Goal: Contribute content: Contribute content

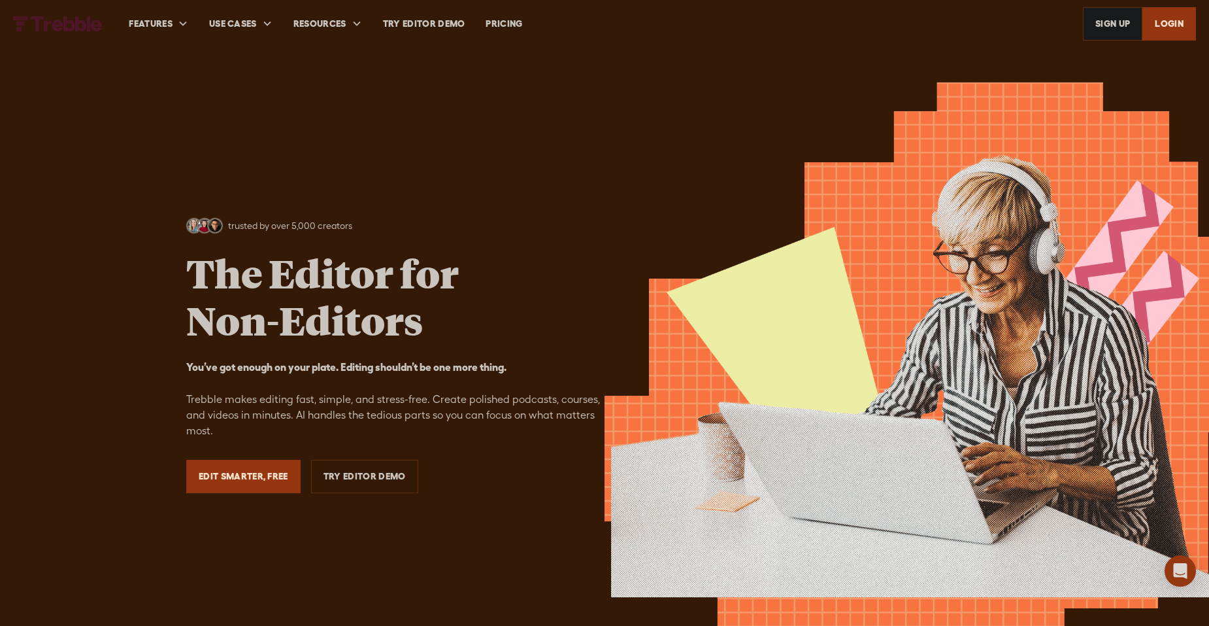
click at [236, 478] on link "Edit Smarter, Free" at bounding box center [243, 476] width 114 height 33
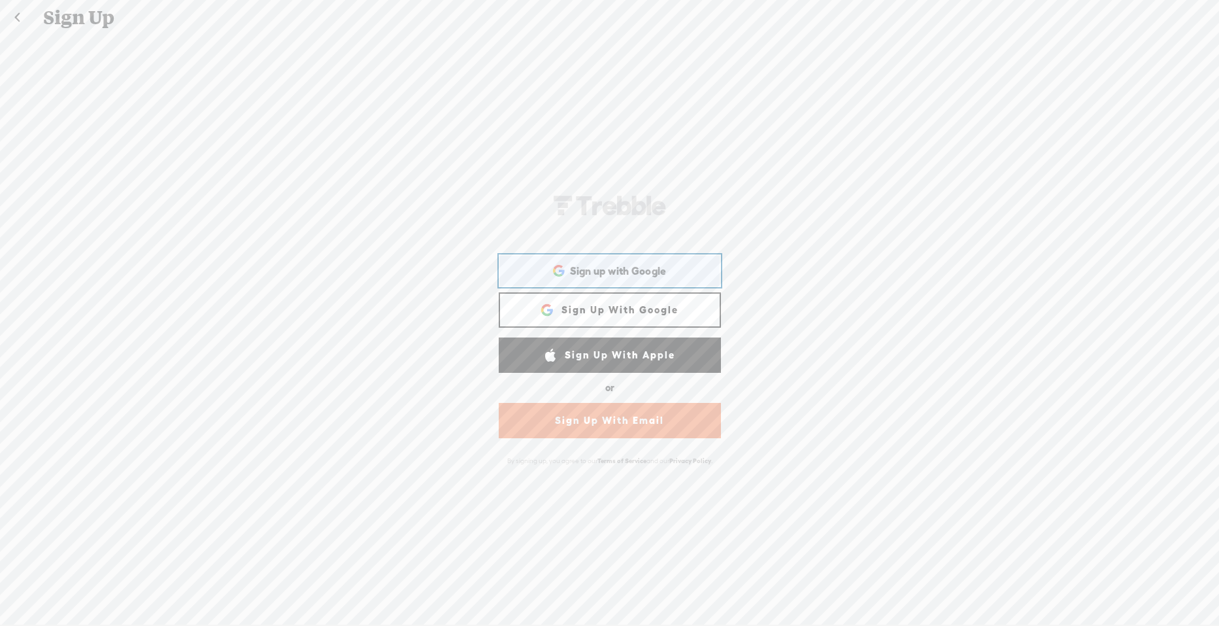
click at [663, 272] on div "Sign up with Google Sign up with Google. Opens in new tab" at bounding box center [610, 271] width 204 height 30
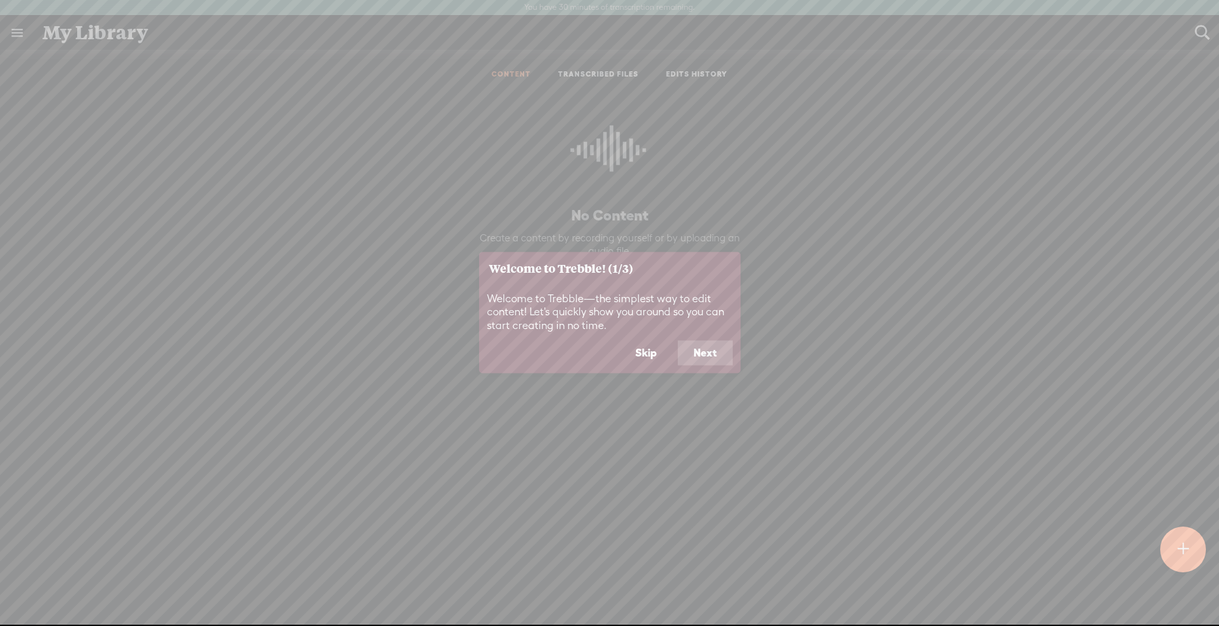
click at [722, 363] on button "Next" at bounding box center [705, 353] width 55 height 25
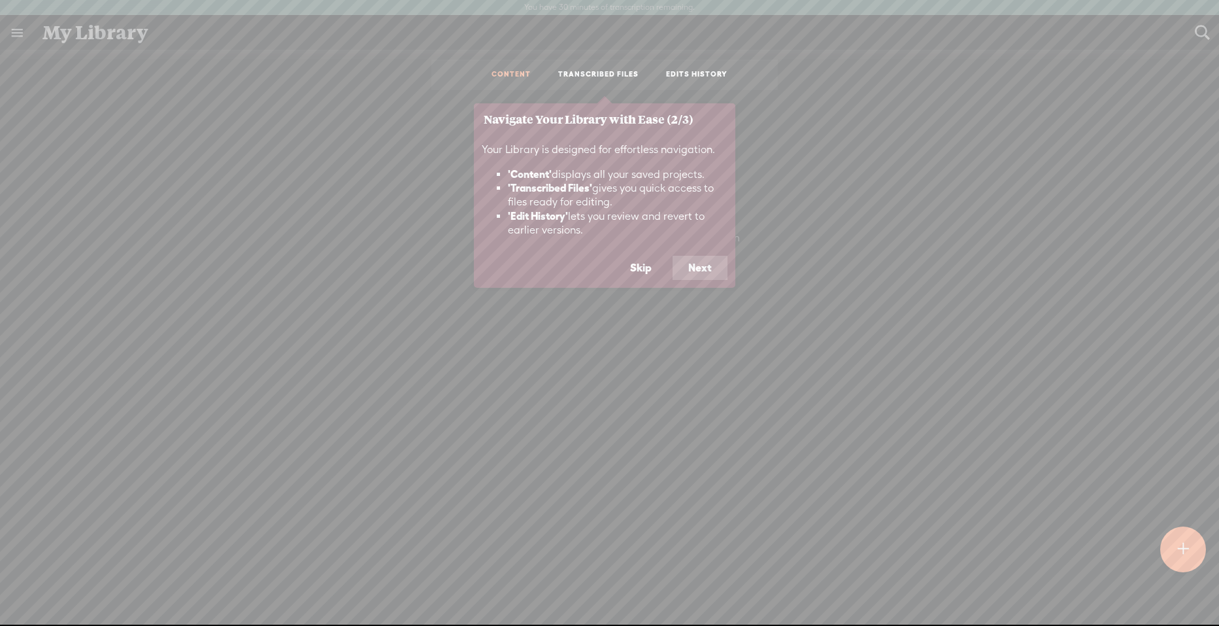
click at [714, 274] on button "Next" at bounding box center [700, 268] width 55 height 25
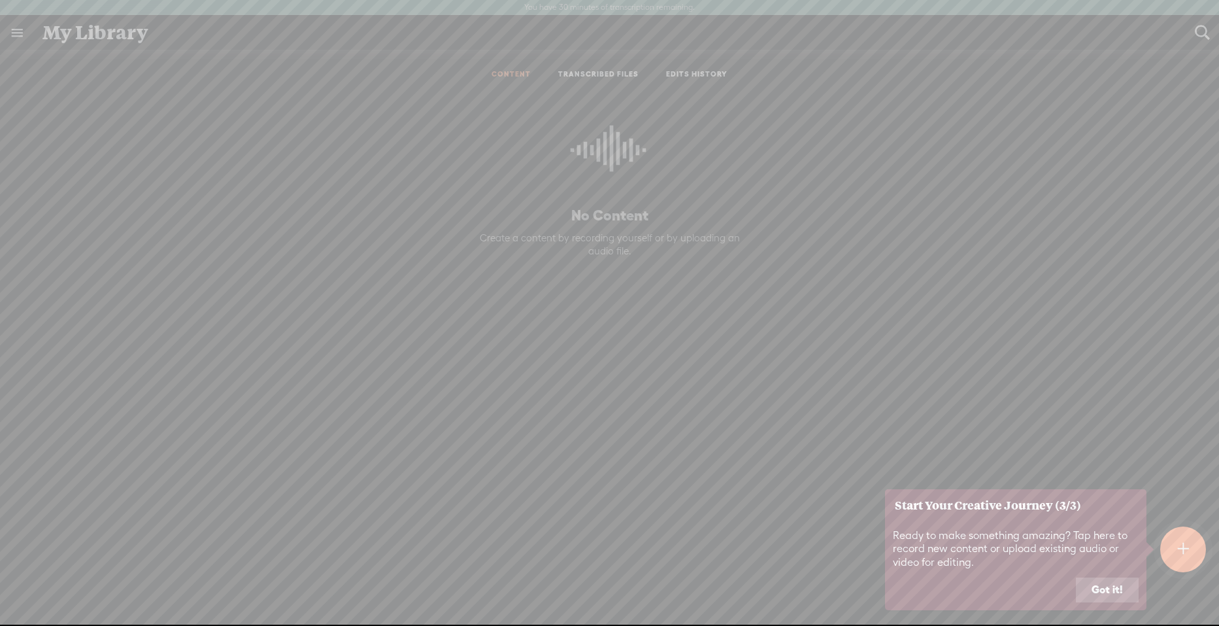
click at [1118, 585] on button "Got it!" at bounding box center [1107, 589] width 63 height 25
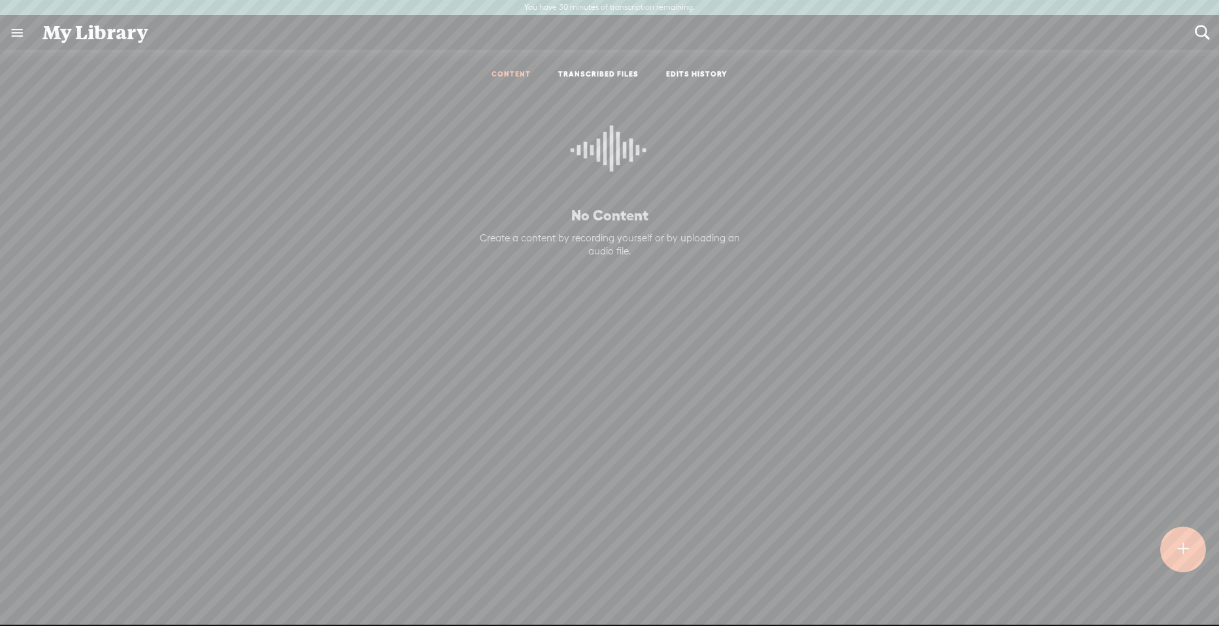
click at [1182, 537] on t at bounding box center [1183, 549] width 12 height 30
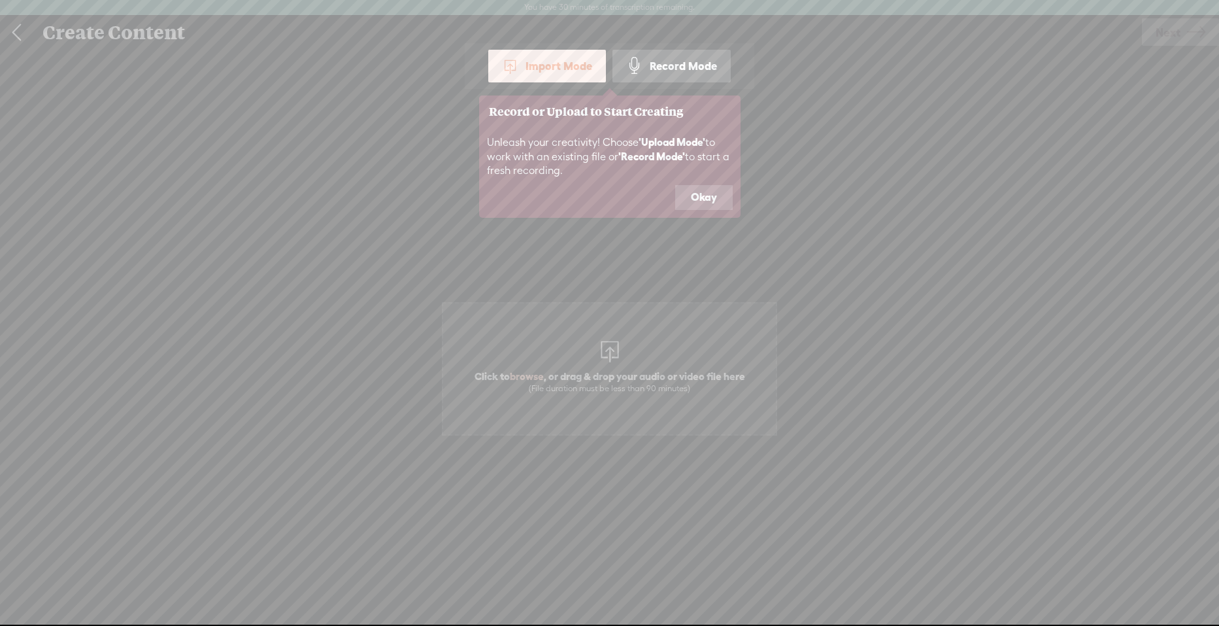
click at [644, 71] on div "Record Mode" at bounding box center [671, 66] width 118 height 33
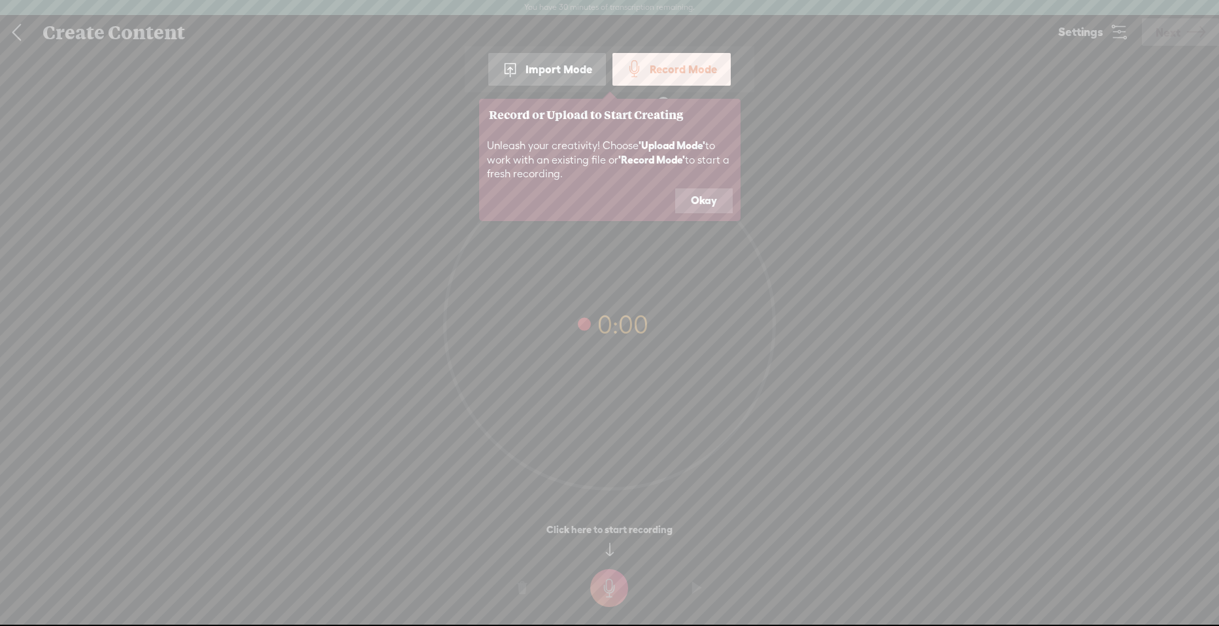
click at [706, 199] on button "Okay" at bounding box center [704, 200] width 58 height 25
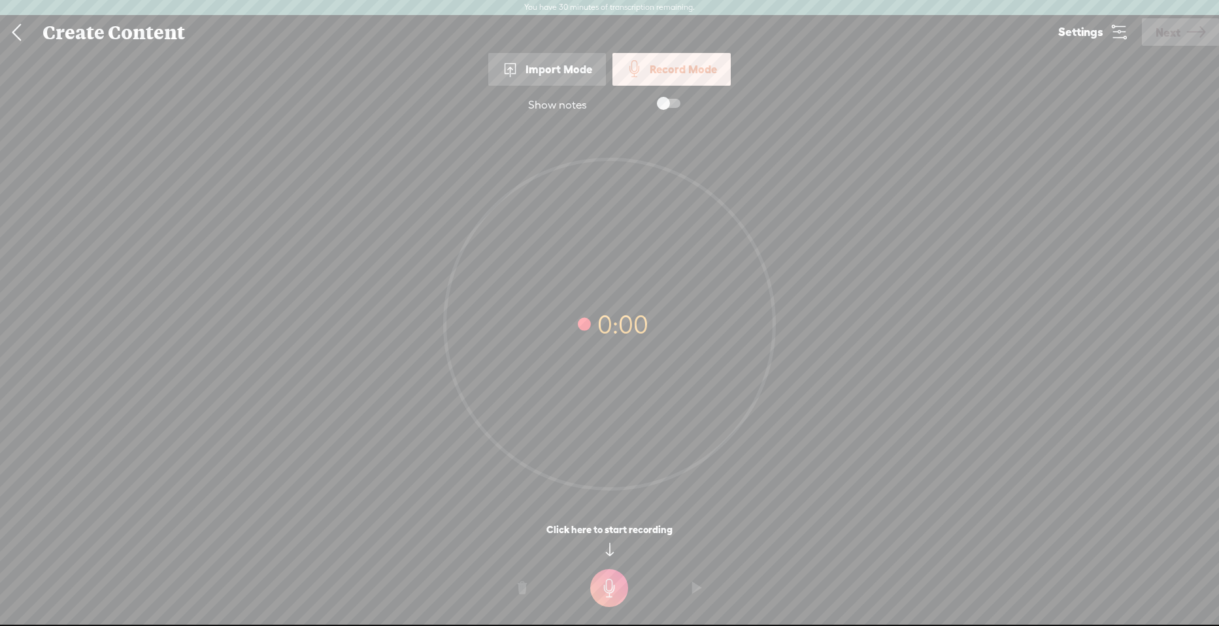
click at [671, 101] on span at bounding box center [669, 103] width 24 height 9
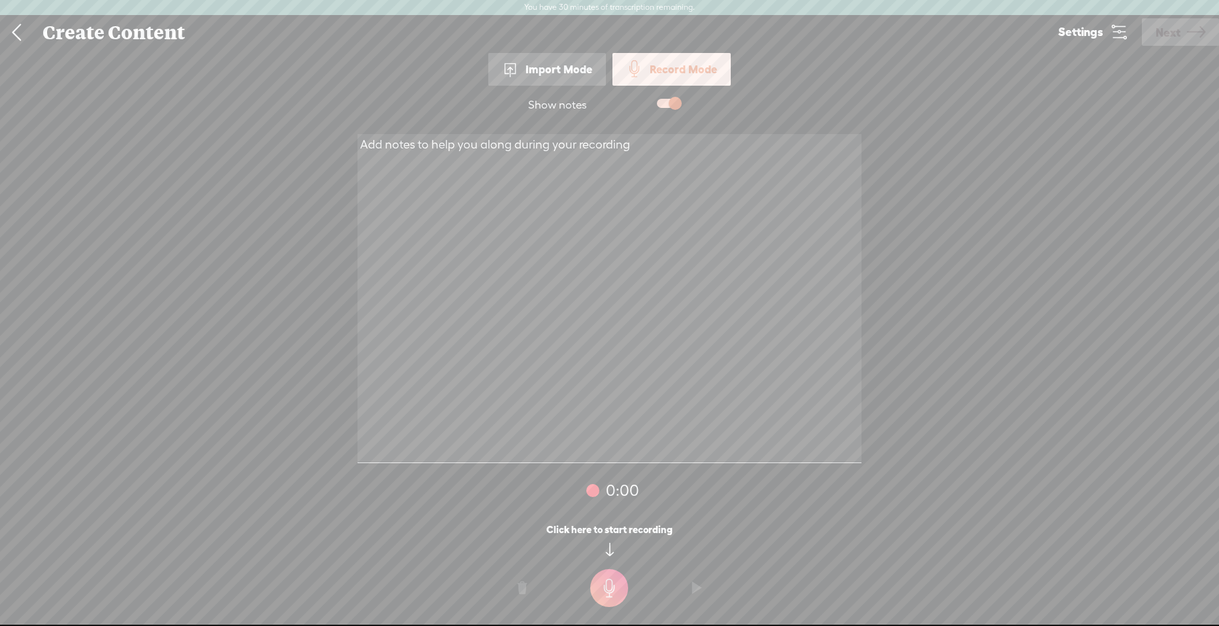
drag, startPoint x: 646, startPoint y: 144, endPoint x: 343, endPoint y: 144, distance: 303.3
click at [276, 137] on div "Show notes 0:00 0:00 0:00 Click here to start recording" at bounding box center [609, 360] width 1219 height 549
paste textarea "So Yo Kaise ho!! its been almost 5 months jab maine apni last video dali thi an…"
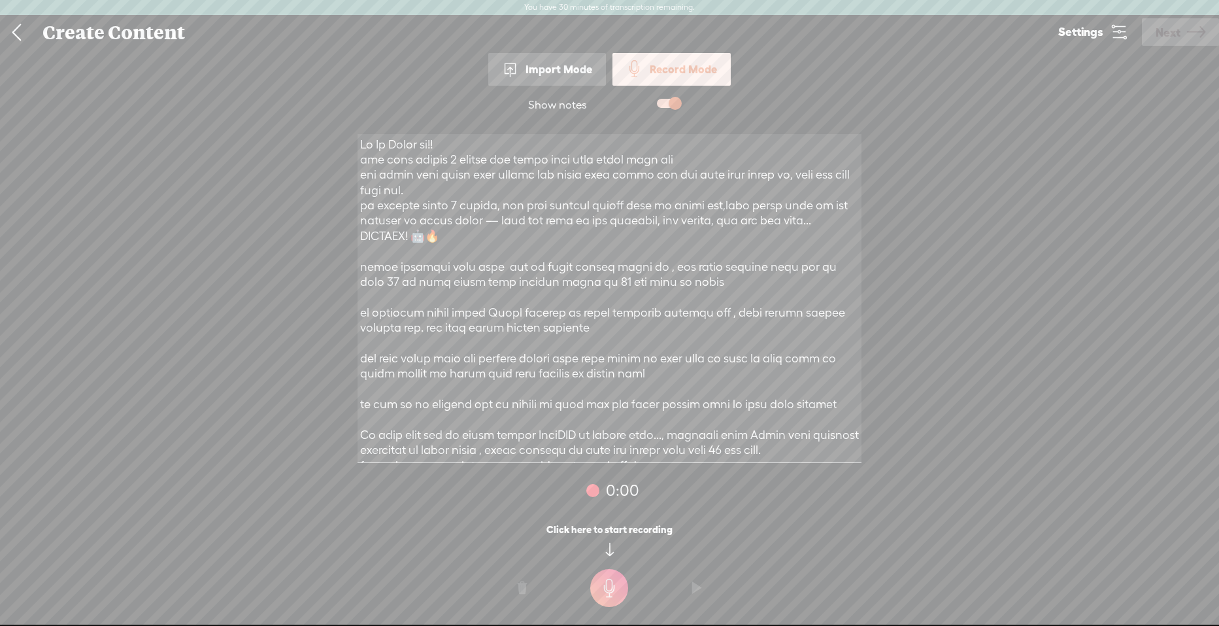
type textarea "So Yo Kaise ho!! its been almost 5 months jab maine apni last video dali thi an…"
click at [609, 585] on t at bounding box center [609, 588] width 38 height 38
click at [617, 597] on t at bounding box center [609, 597] width 38 height 38
click at [1184, 31] on link "Next" at bounding box center [1180, 31] width 77 height 27
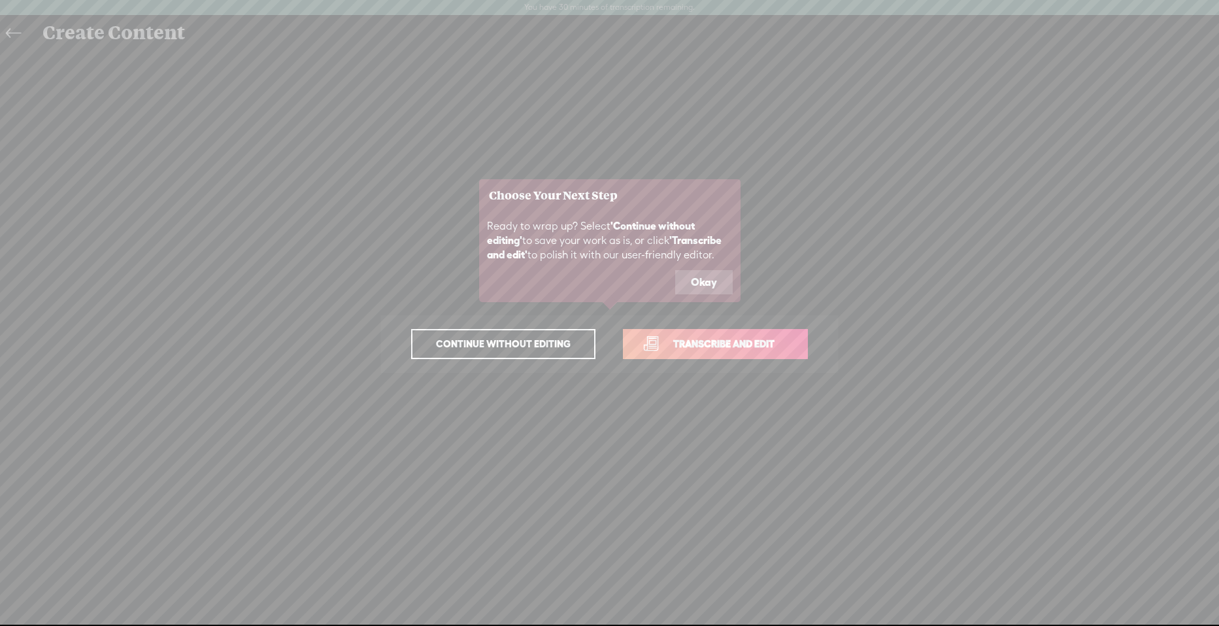
click at [708, 277] on button "Okay" at bounding box center [704, 282] width 58 height 25
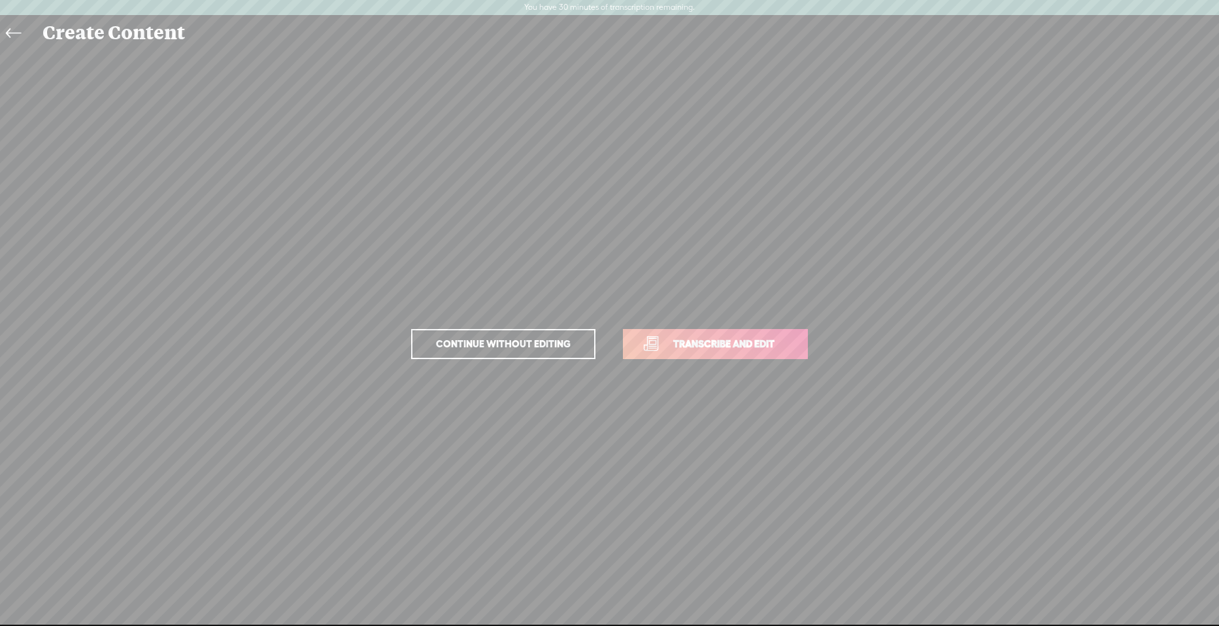
click at [529, 351] on span "Continue without editing" at bounding box center [503, 344] width 162 height 18
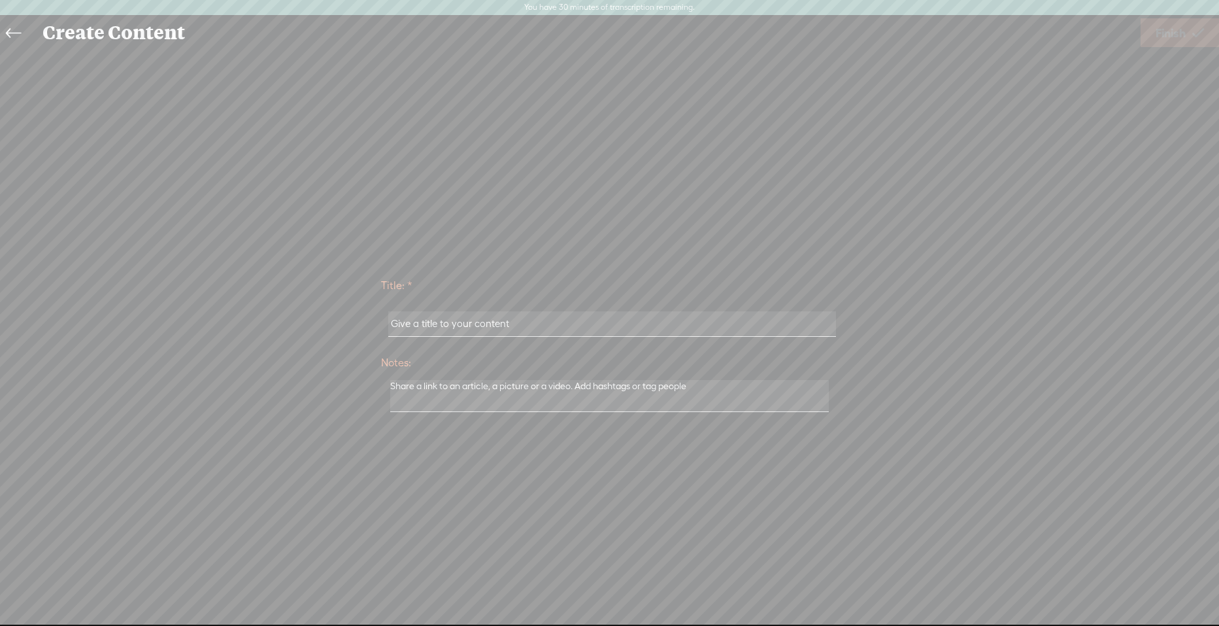
click at [507, 333] on input "text" at bounding box center [612, 323] width 448 height 25
type input "yo"
click at [1199, 34] on icon at bounding box center [1198, 32] width 12 height 33
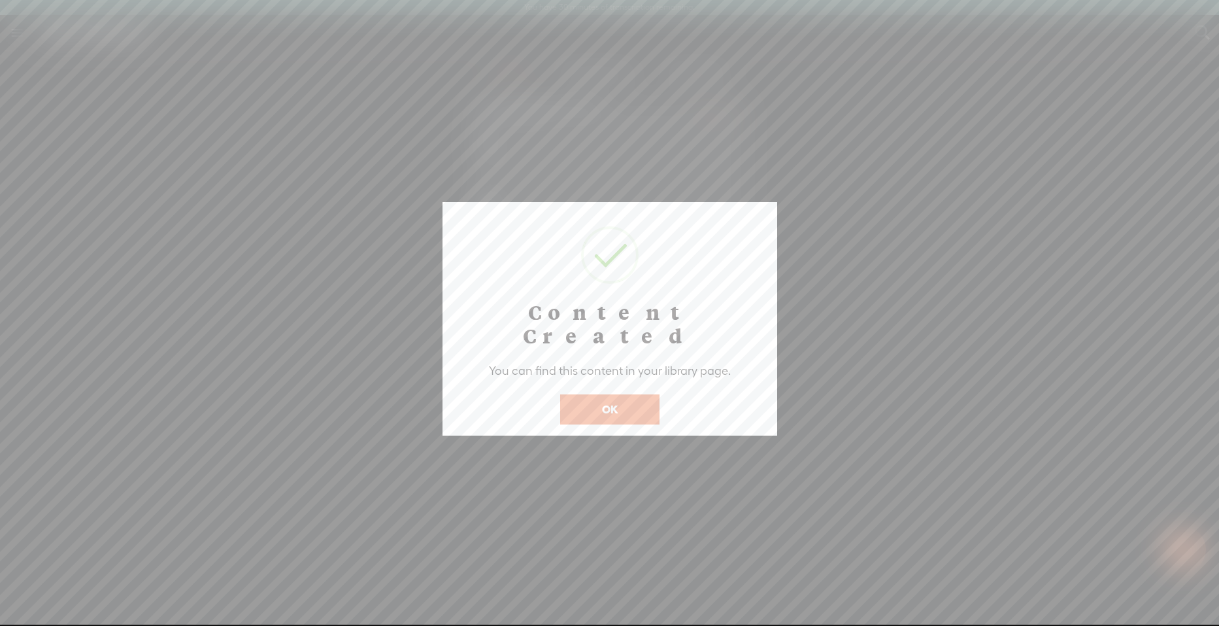
click at [592, 394] on button "OK" at bounding box center [609, 409] width 99 height 30
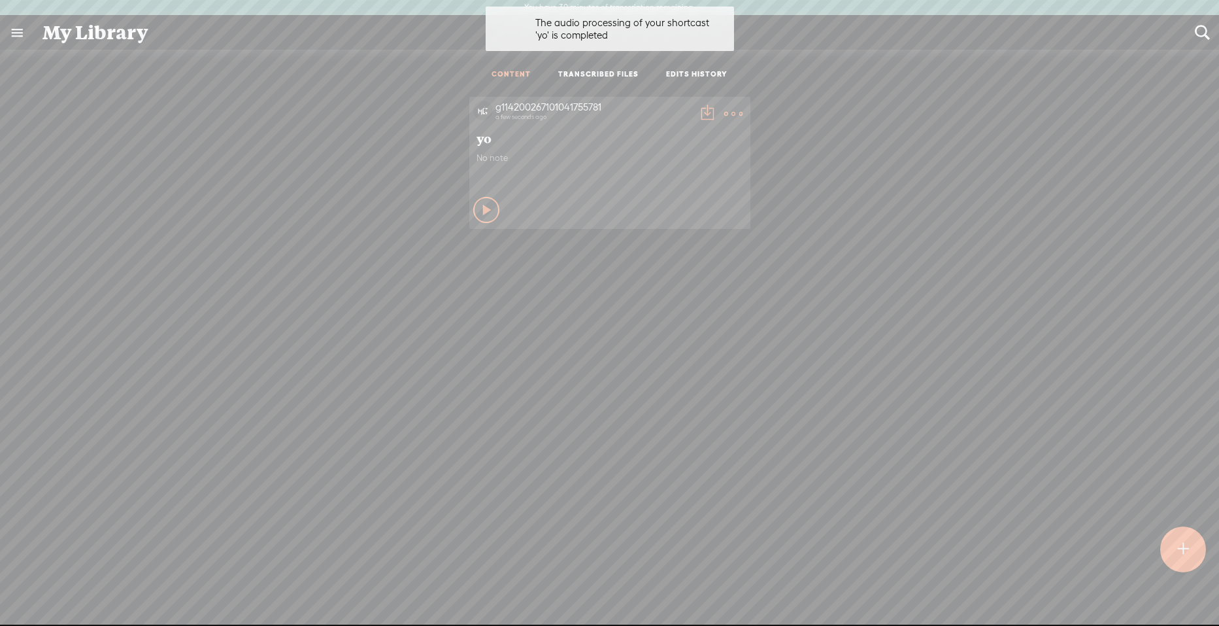
click at [481, 204] on icon at bounding box center [487, 209] width 13 height 13
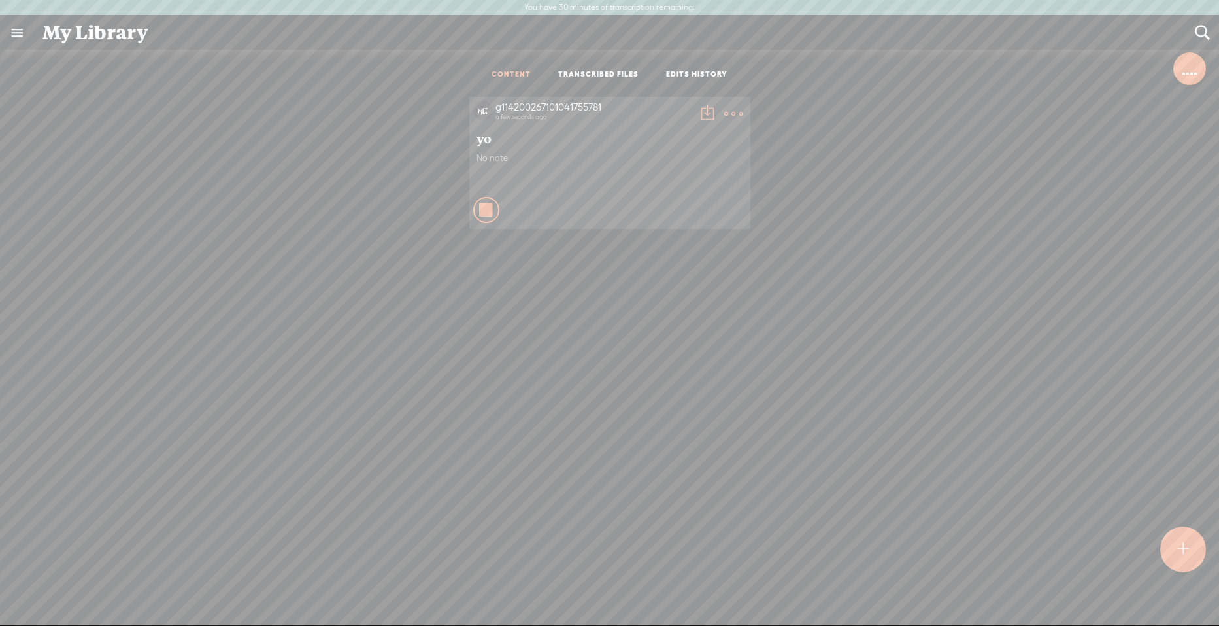
click at [726, 109] on t at bounding box center [733, 114] width 18 height 18
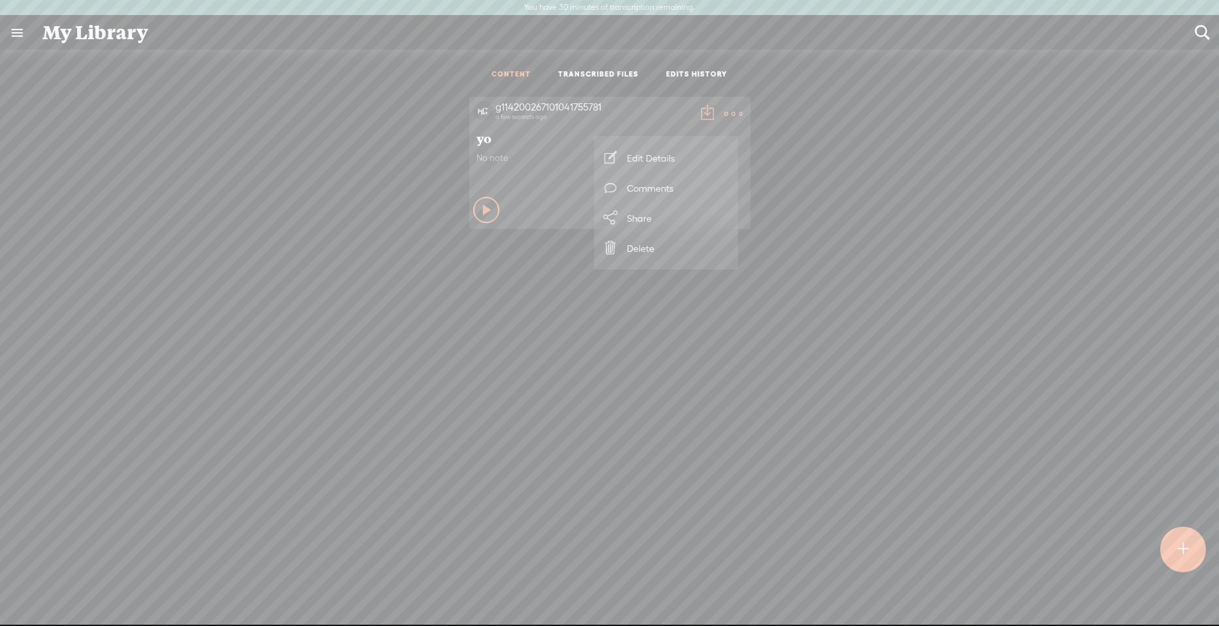
click at [669, 244] on link "Delete" at bounding box center [666, 248] width 131 height 30
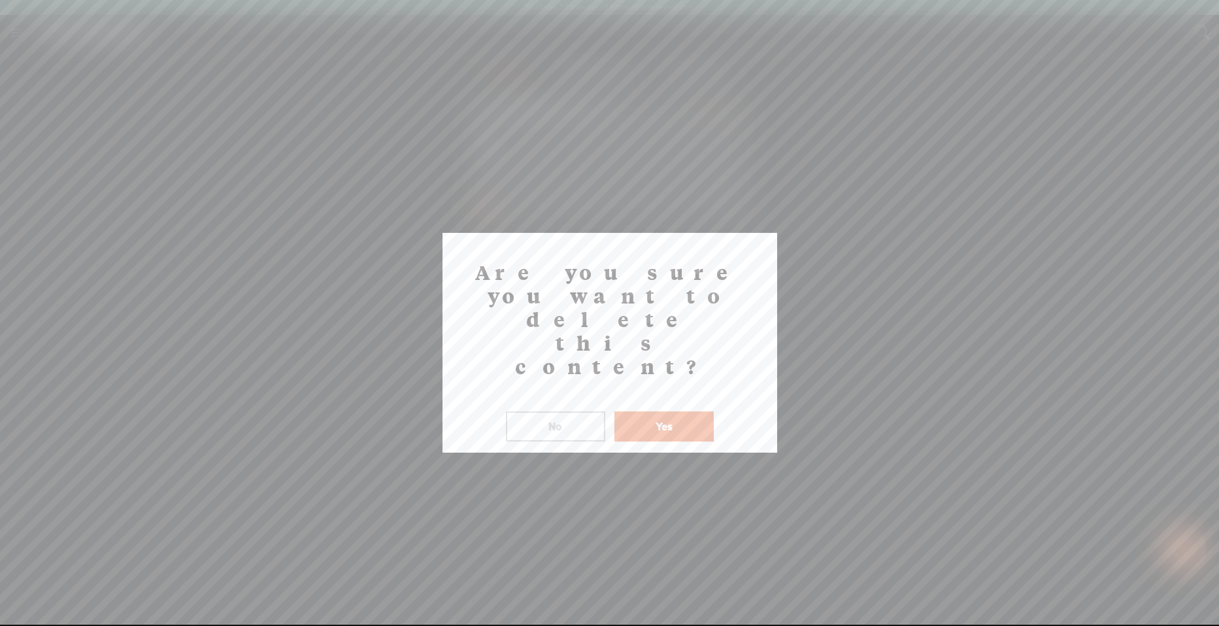
click at [660, 411] on button "Yes" at bounding box center [663, 426] width 99 height 30
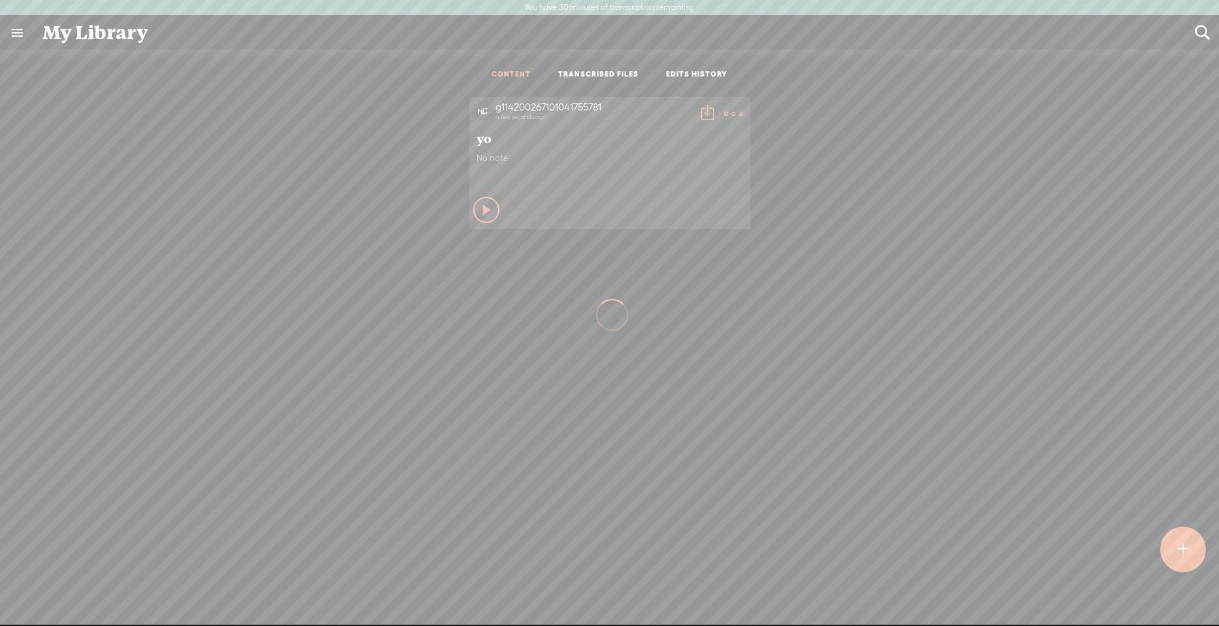
click at [677, 69] on link "EDITS HISTORY" at bounding box center [696, 74] width 61 height 11
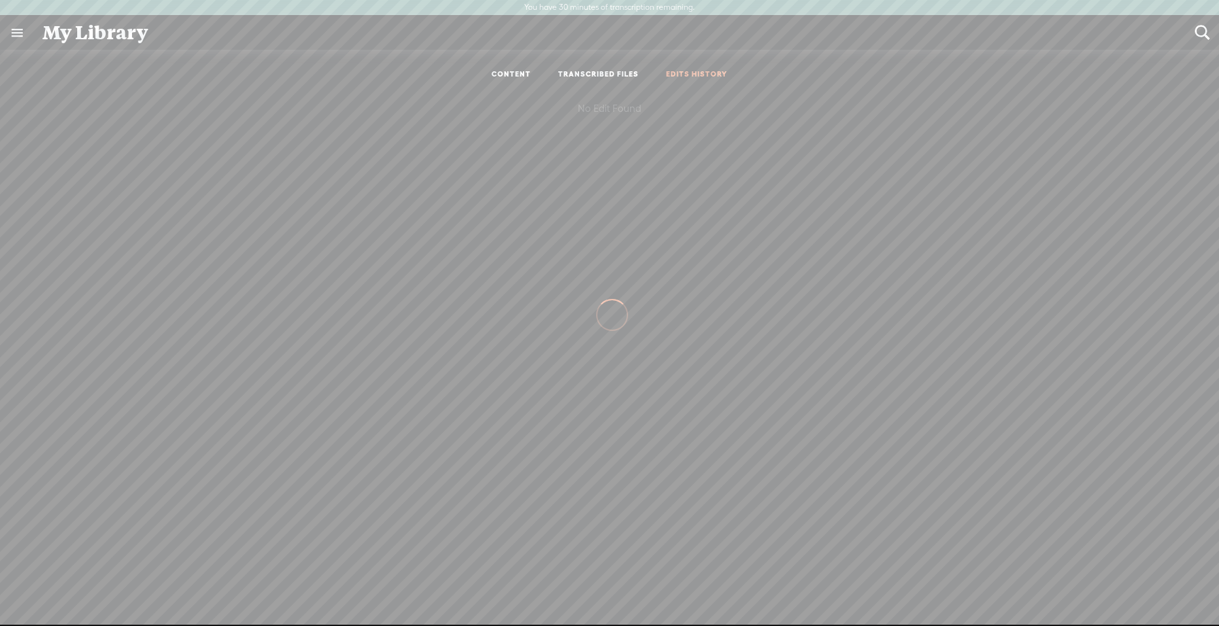
click at [518, 76] on link "CONTENT" at bounding box center [511, 74] width 39 height 11
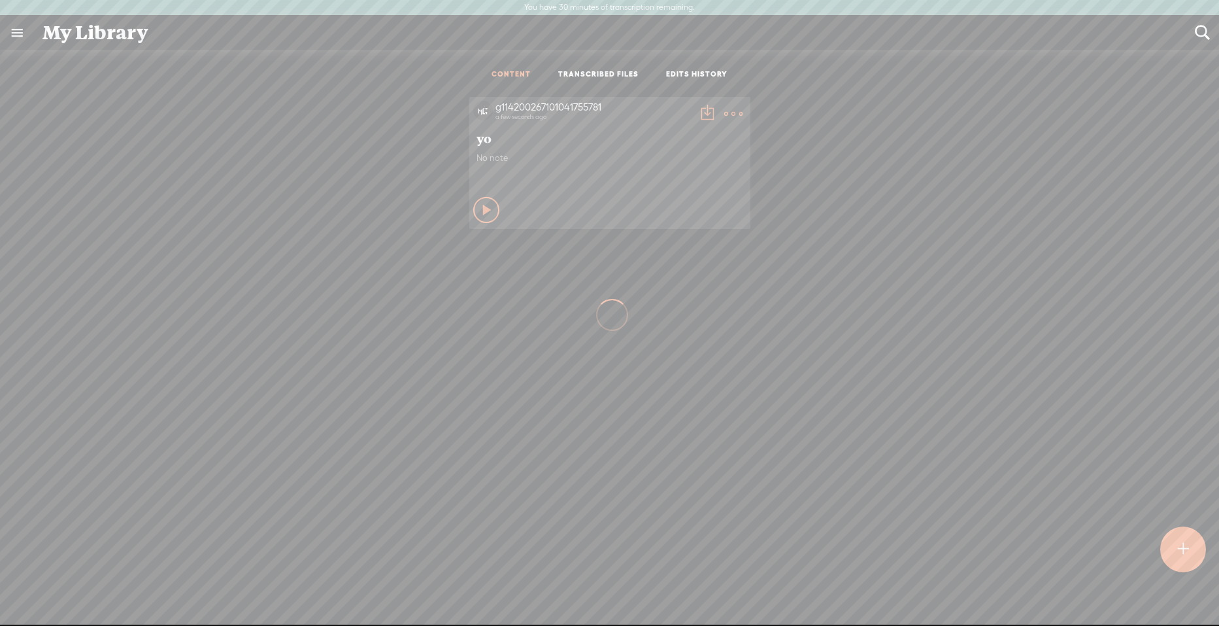
click at [1201, 551] on div at bounding box center [1183, 549] width 46 height 46
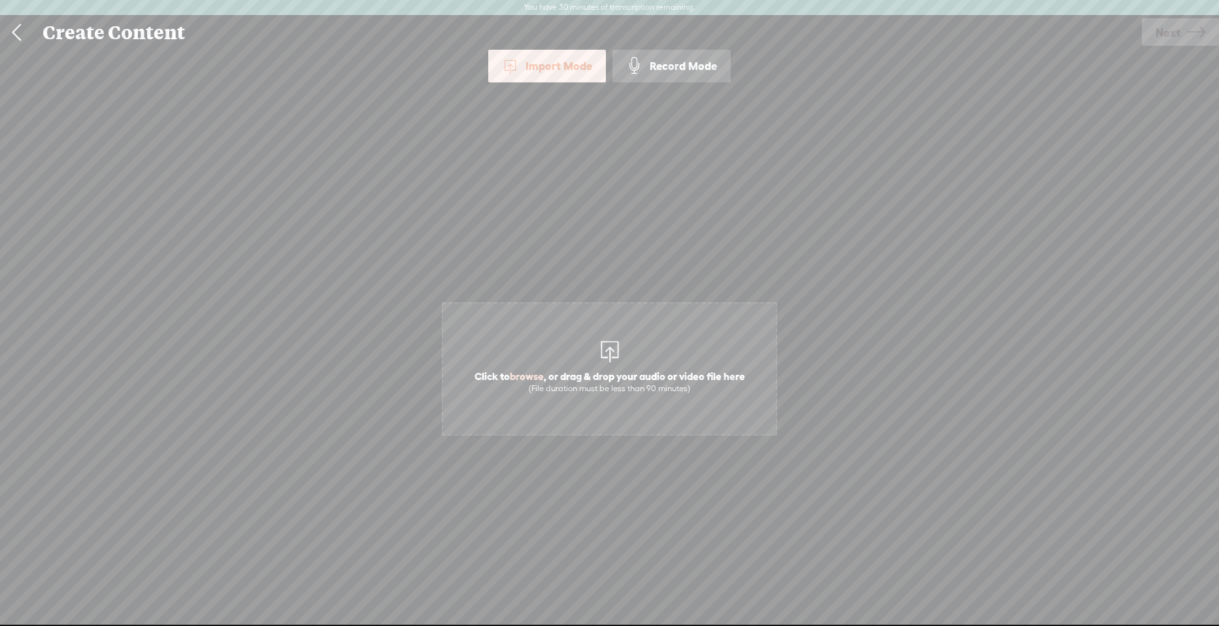
click at [650, 85] on div "Import Mode Import Mode Record Mode Text Language: *: English (US) English (US)…" at bounding box center [609, 344] width 1219 height 588
click at [653, 70] on div "Record Mode" at bounding box center [671, 66] width 118 height 33
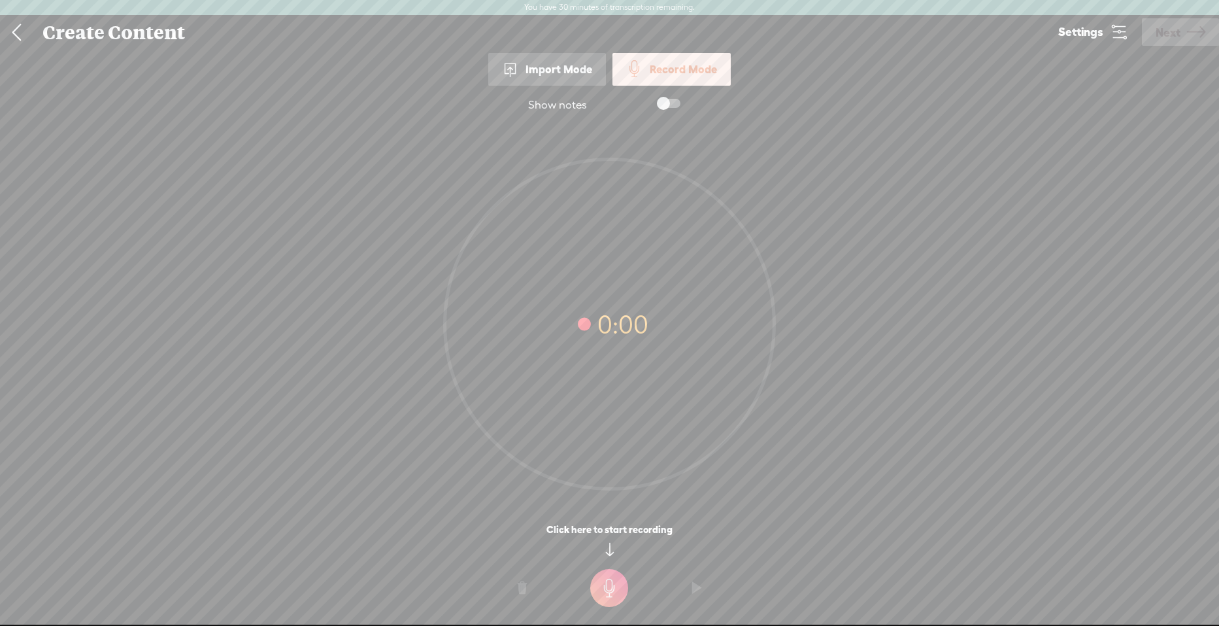
click at [671, 105] on span at bounding box center [669, 103] width 24 height 9
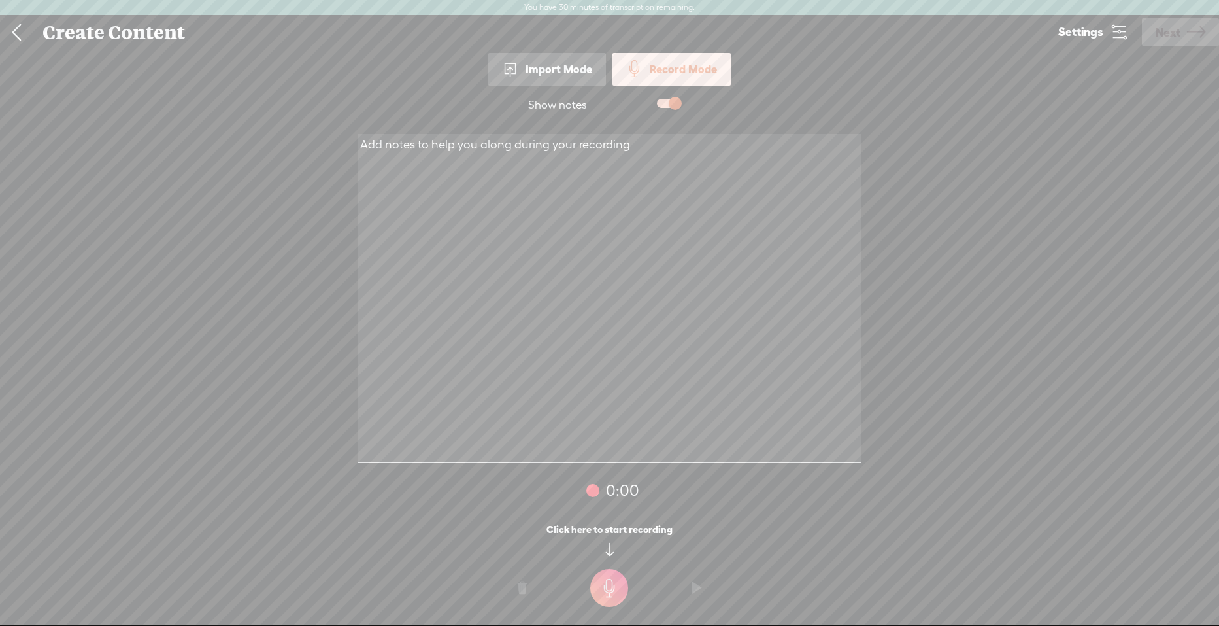
paste textarea "So Yo Kaise ho!! its been almost 5 months jab maine apni last video dali thi an…"
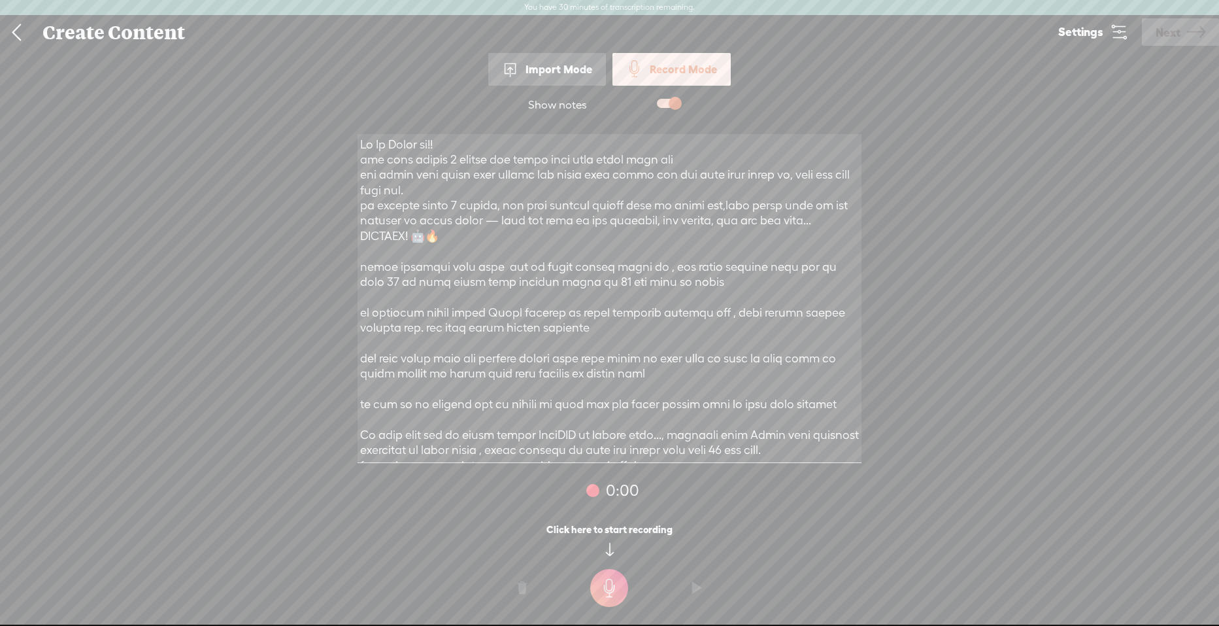
type textarea "So Yo Kaise ho!! its been almost 5 months jab maine apni last video dali thi an…"
click at [626, 588] on t at bounding box center [609, 588] width 38 height 38
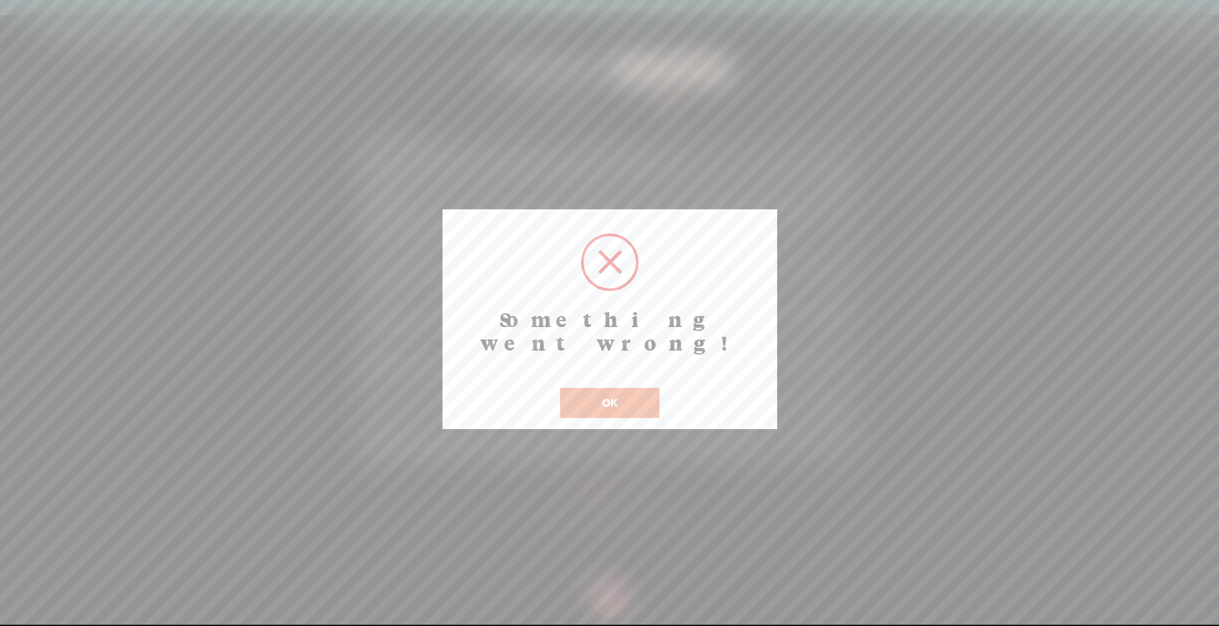
click at [641, 388] on button "OK" at bounding box center [609, 403] width 99 height 30
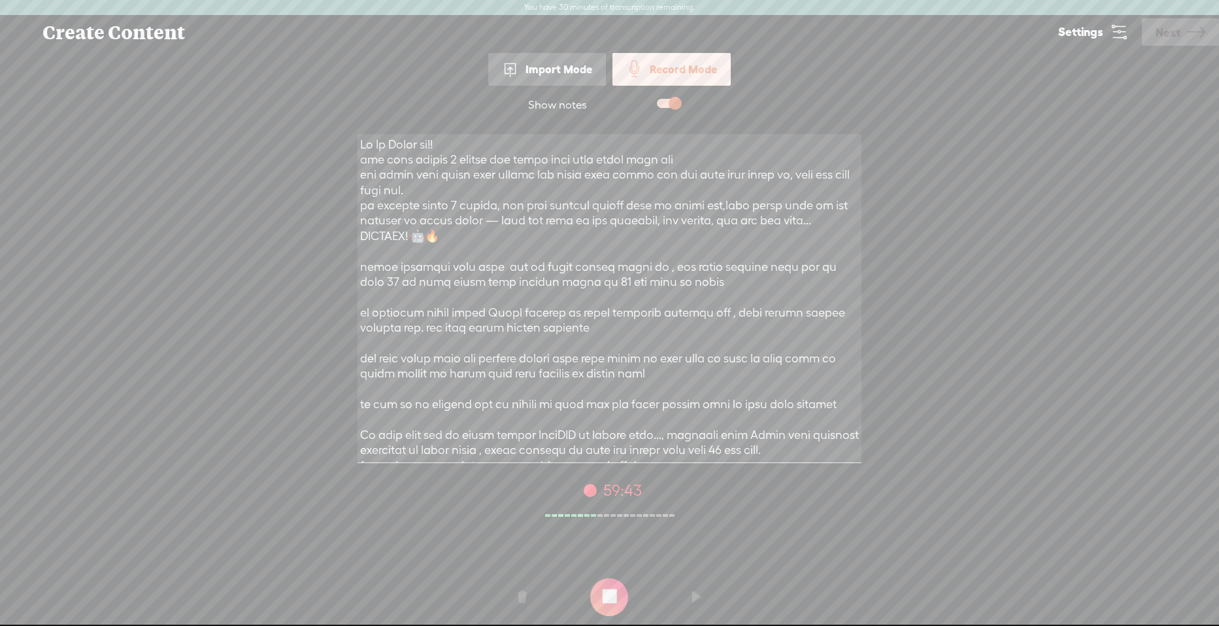
click at [618, 590] on t at bounding box center [609, 597] width 38 height 38
click at [1195, 33] on icon at bounding box center [1196, 32] width 18 height 33
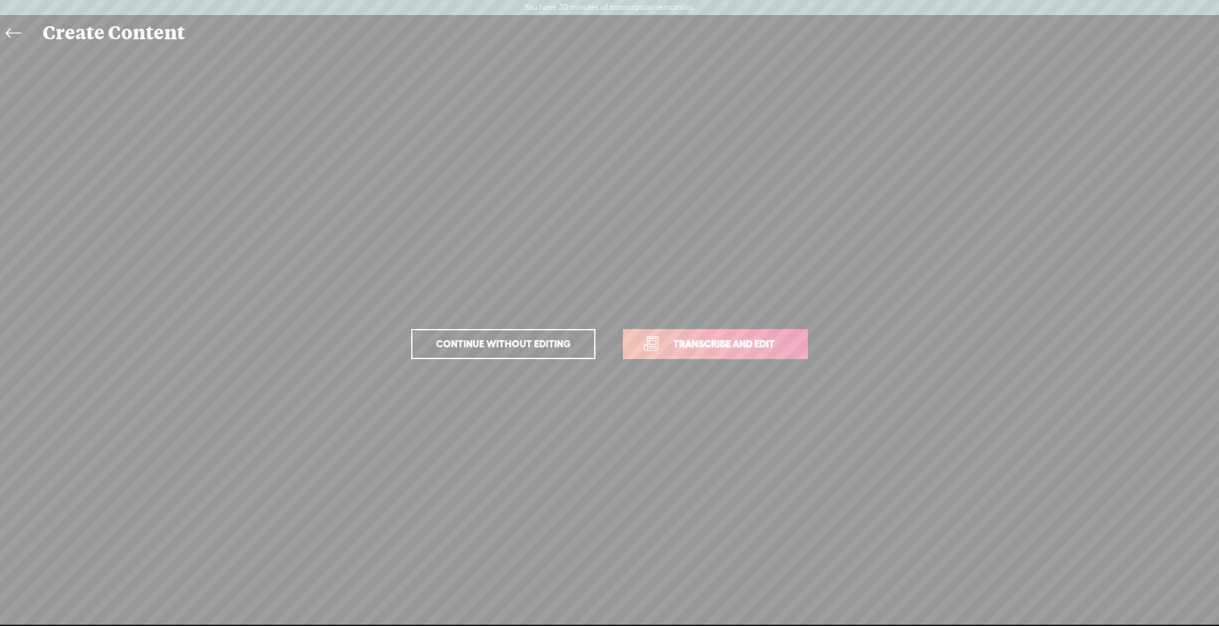
click at [547, 331] on link "Continue without editing" at bounding box center [503, 344] width 184 height 30
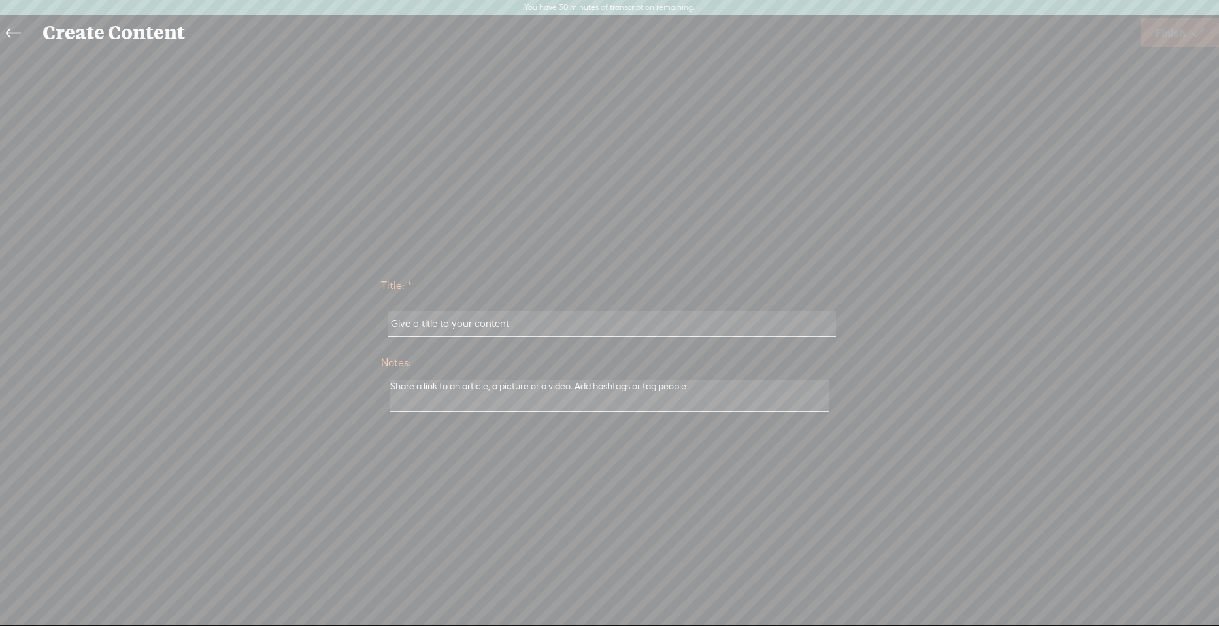
click at [573, 318] on input "text" at bounding box center [612, 323] width 448 height 25
type input "yo"
drag, startPoint x: 1205, startPoint y: 22, endPoint x: 1201, endPoint y: 29, distance: 9.1
click at [1201, 29] on link "Finish" at bounding box center [1180, 32] width 78 height 29
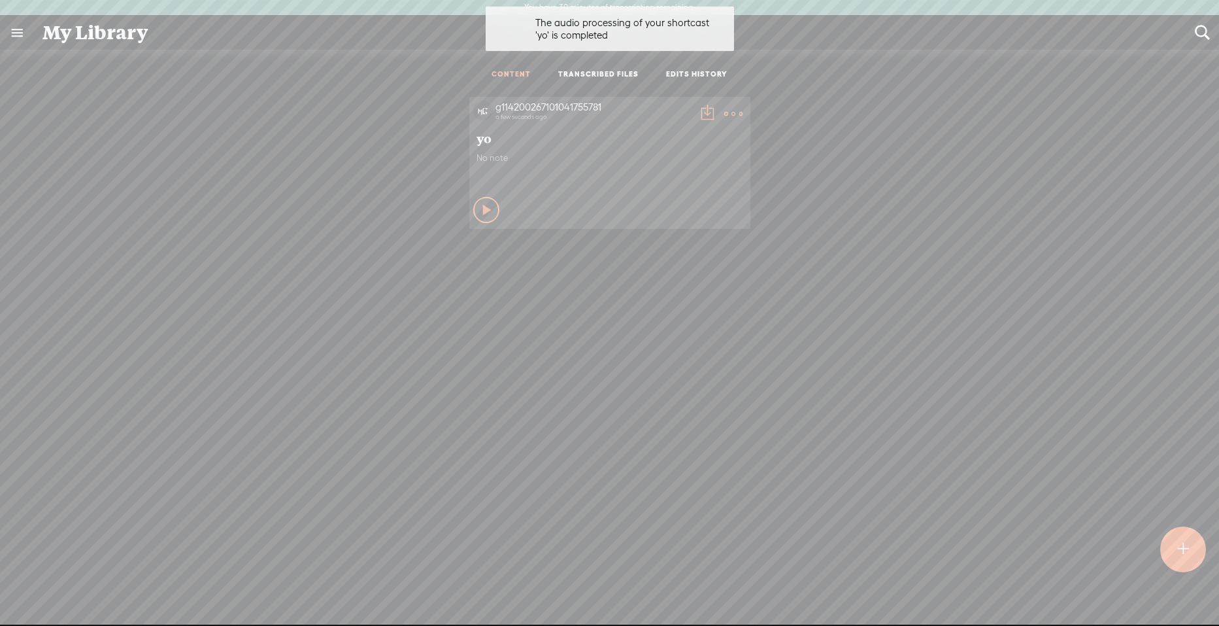
click at [473, 209] on div "Play Content" at bounding box center [486, 210] width 26 height 26
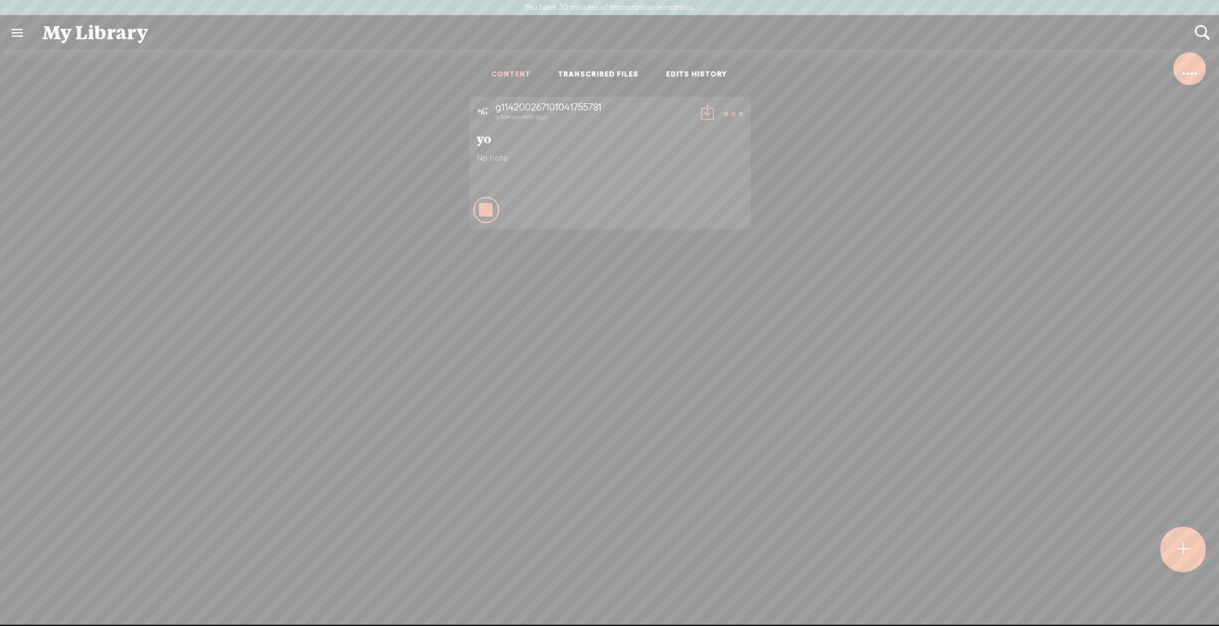
click at [720, 109] on icon at bounding box center [733, 114] width 26 height 26
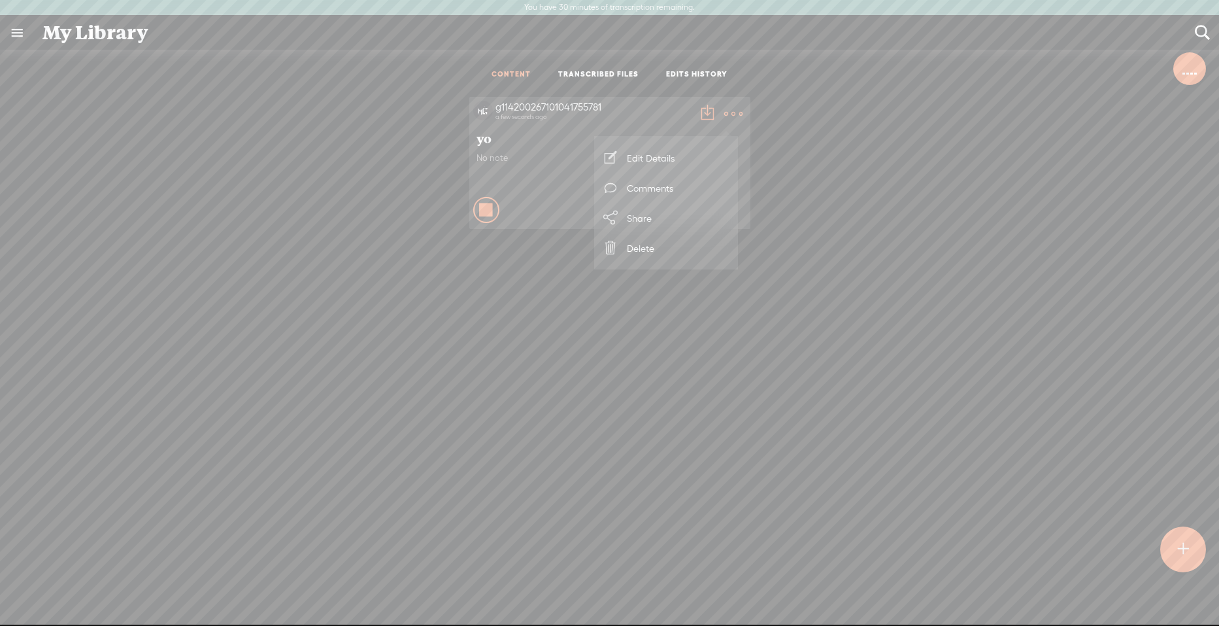
click at [486, 210] on div "Stop Content" at bounding box center [486, 210] width 26 height 26
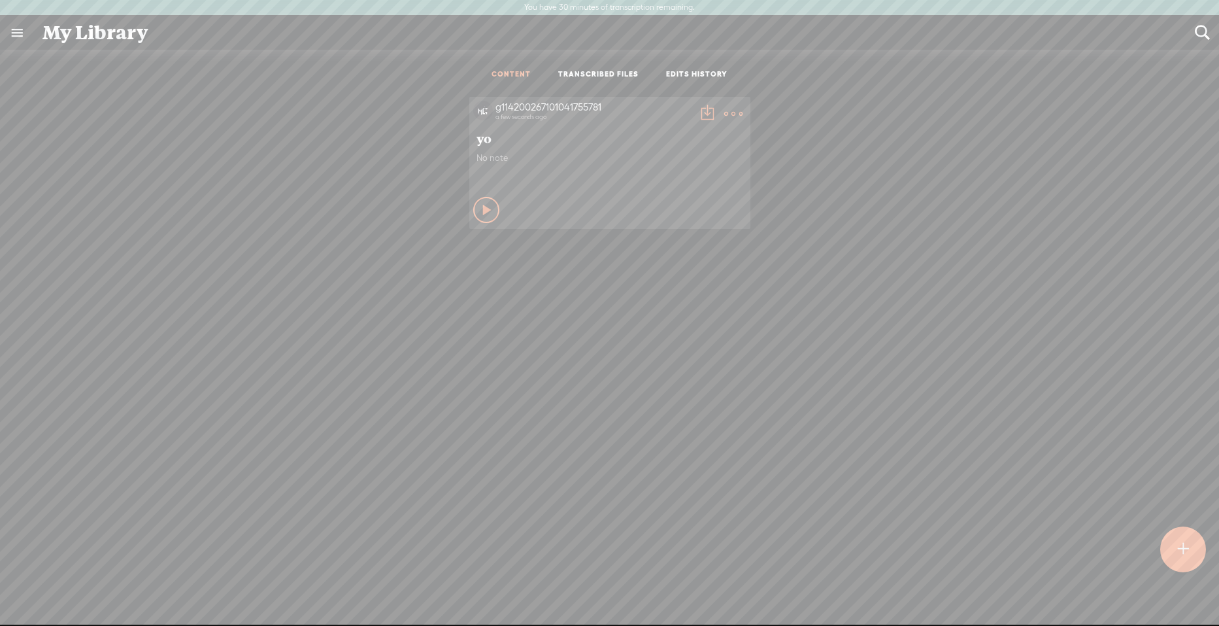
drag, startPoint x: 741, startPoint y: 116, endPoint x: 733, endPoint y: 116, distance: 7.8
click at [736, 116] on div "g114200267101041755781 a few seconds ago yo No note Play Content" at bounding box center [609, 163] width 281 height 132
click at [733, 120] on t at bounding box center [733, 114] width 18 height 18
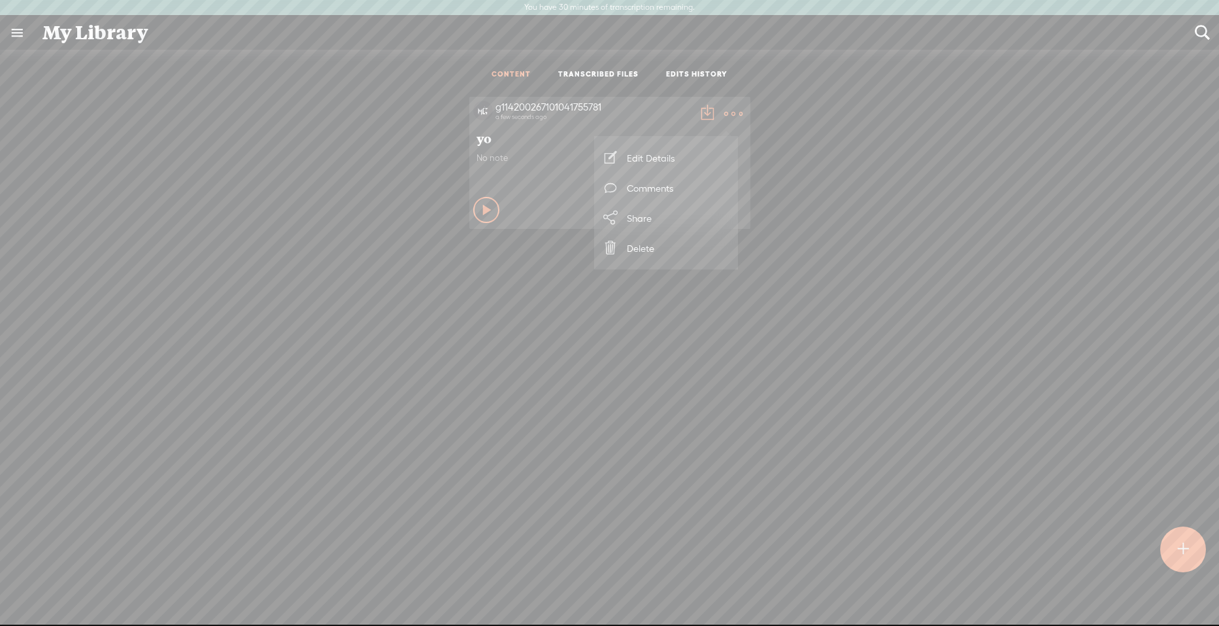
click at [669, 245] on link "Delete" at bounding box center [666, 248] width 131 height 30
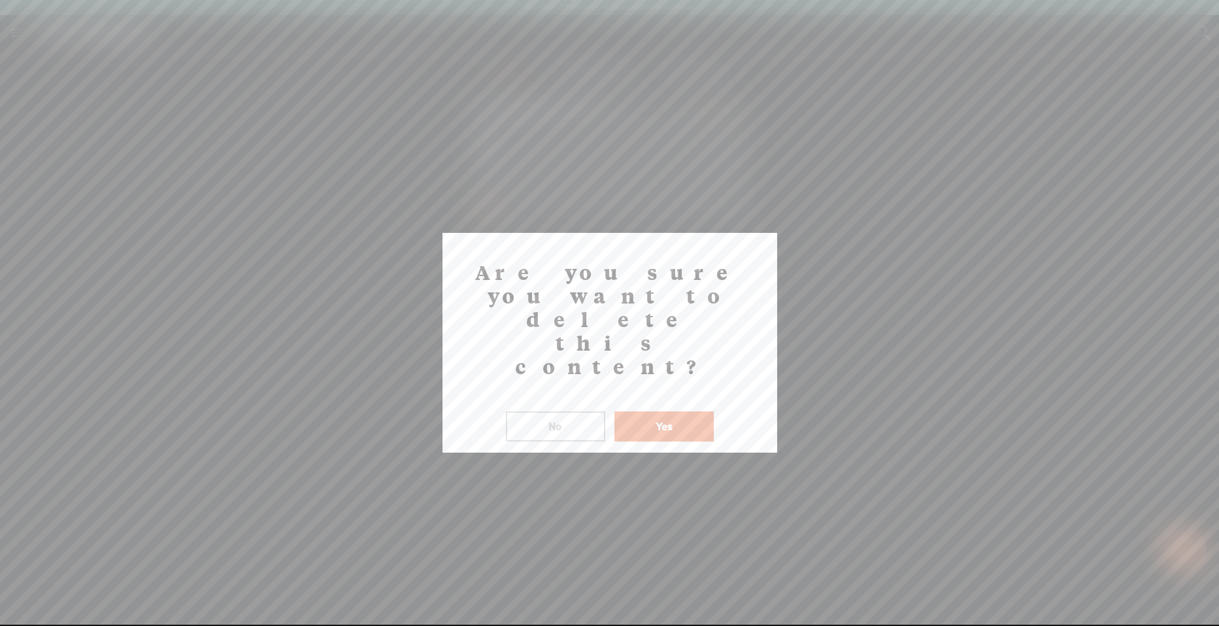
click at [668, 411] on button "Yes" at bounding box center [663, 426] width 99 height 30
